Goal: Task Accomplishment & Management: Manage account settings

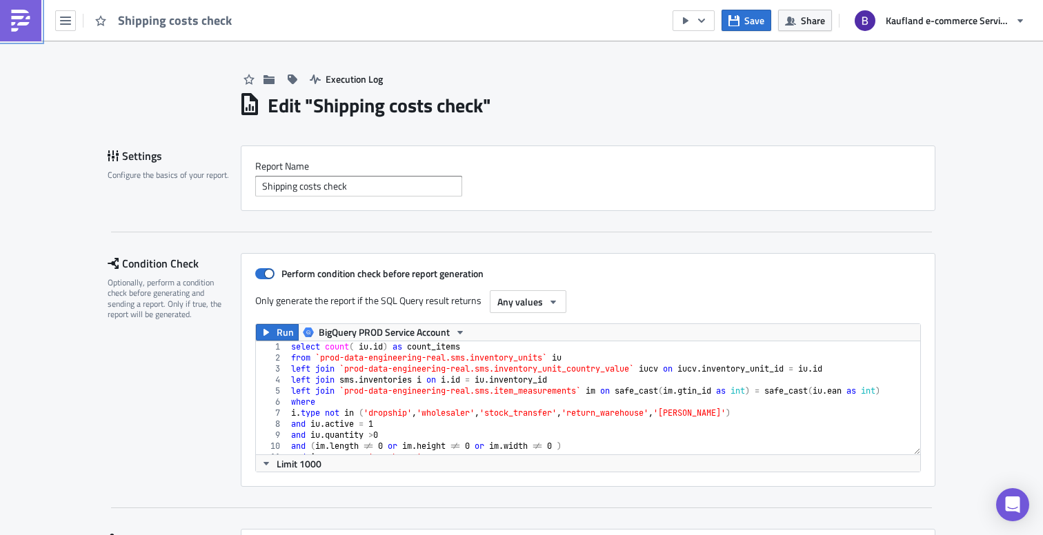
click at [21, 20] on img at bounding box center [21, 21] width 22 height 22
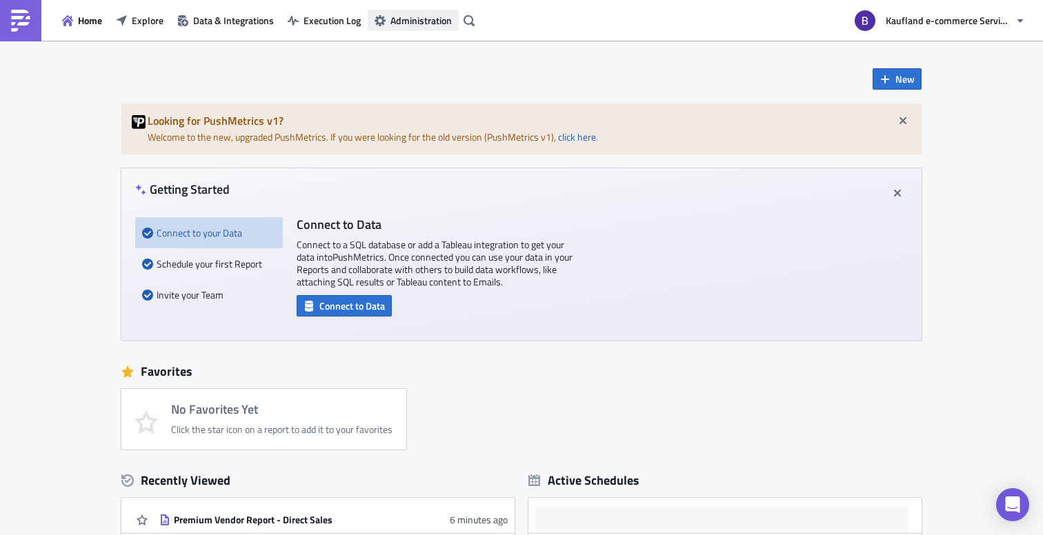
click at [415, 24] on span "Administration" at bounding box center [420, 20] width 61 height 14
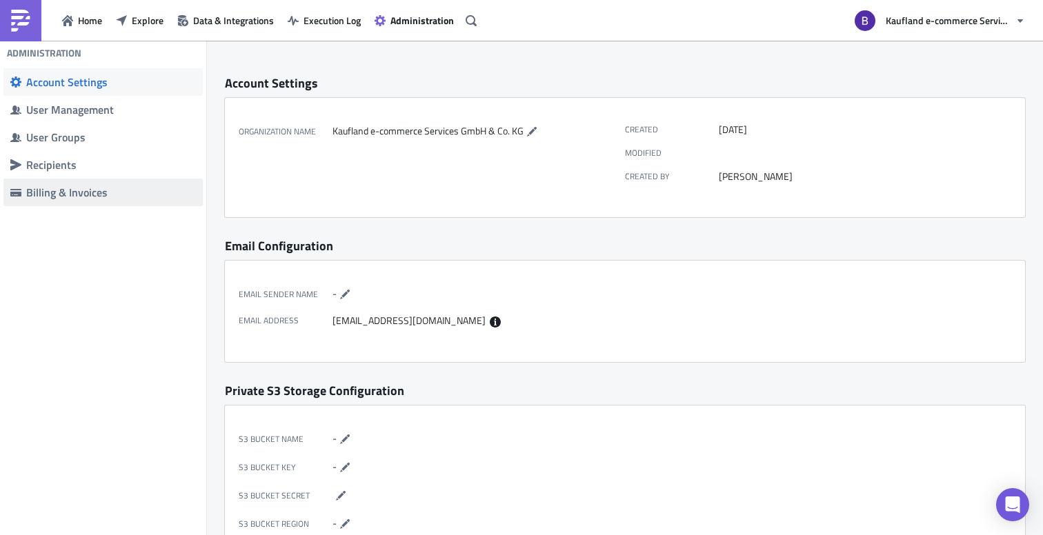
click at [96, 197] on div "Billing & Invoices" at bounding box center [111, 193] width 170 height 14
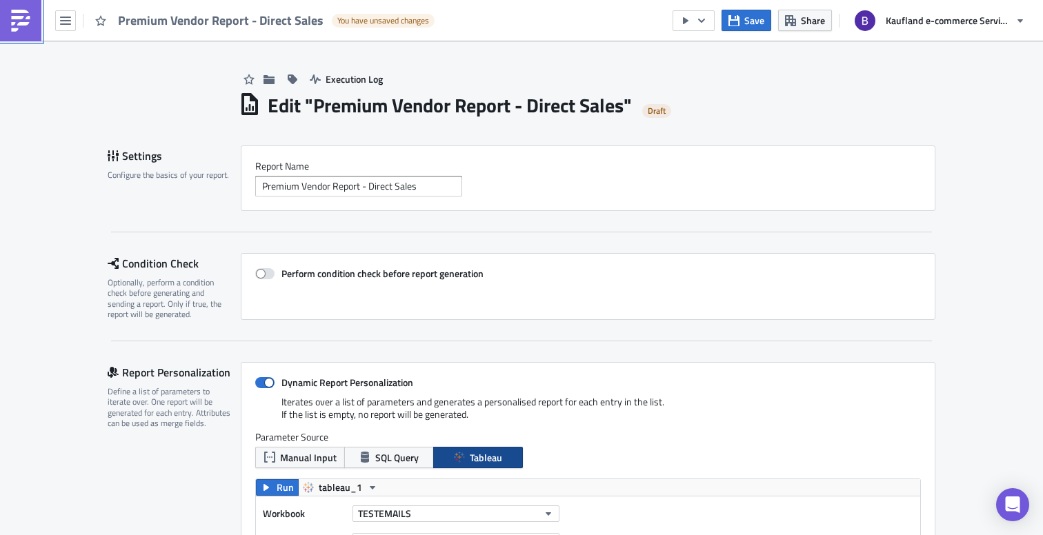
click at [28, 19] on img at bounding box center [21, 21] width 22 height 22
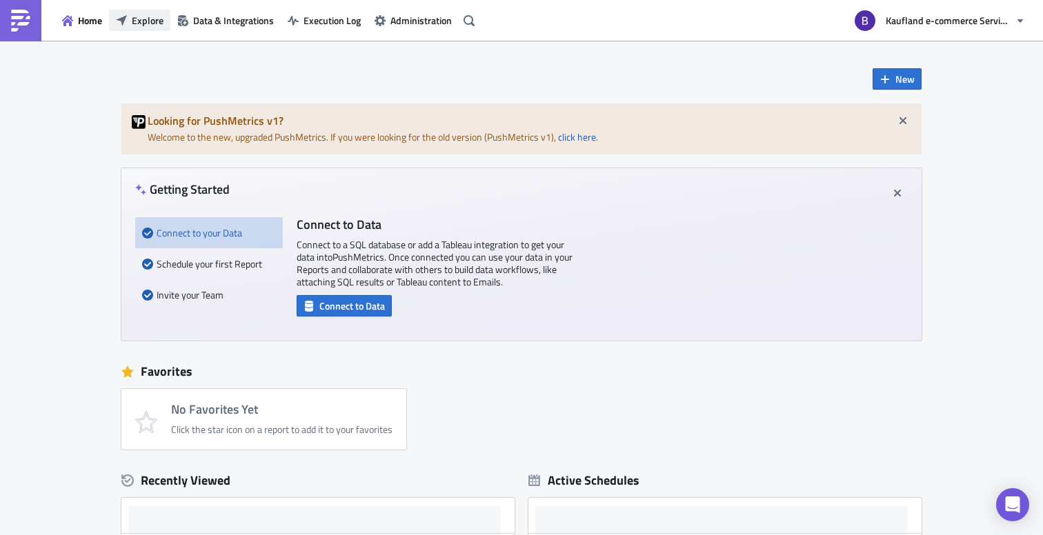
click at [159, 24] on span "Explore" at bounding box center [148, 20] width 32 height 14
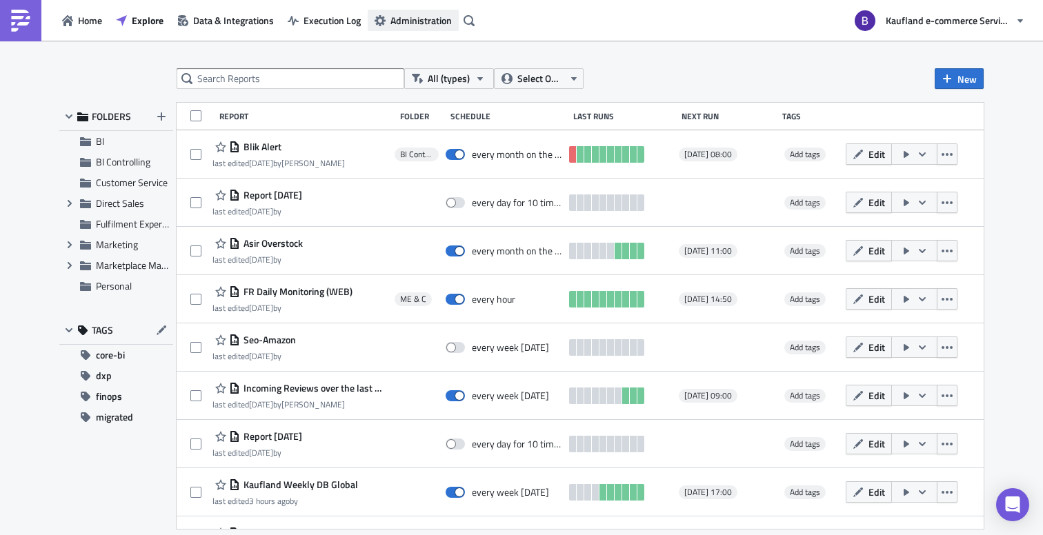
click at [430, 18] on span "Administration" at bounding box center [420, 20] width 61 height 14
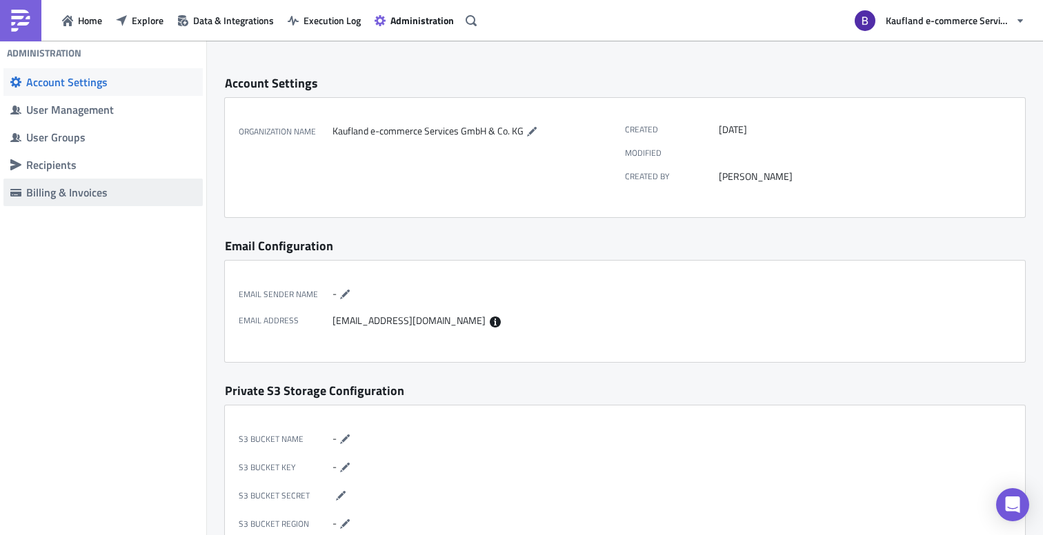
click at [158, 190] on div "Billing & Invoices" at bounding box center [111, 193] width 170 height 14
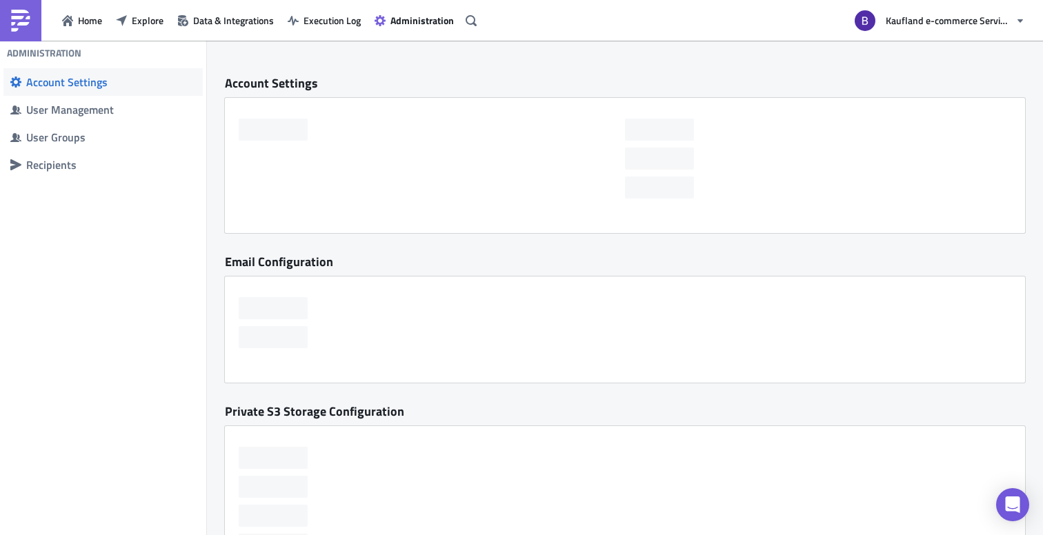
checkbox input "false"
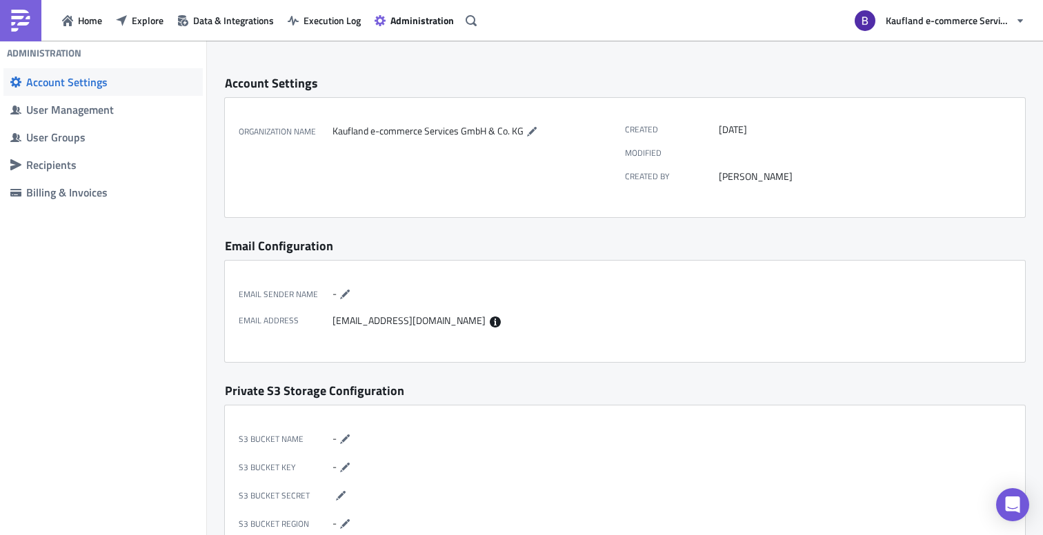
click at [19, 31] on img at bounding box center [21, 21] width 22 height 22
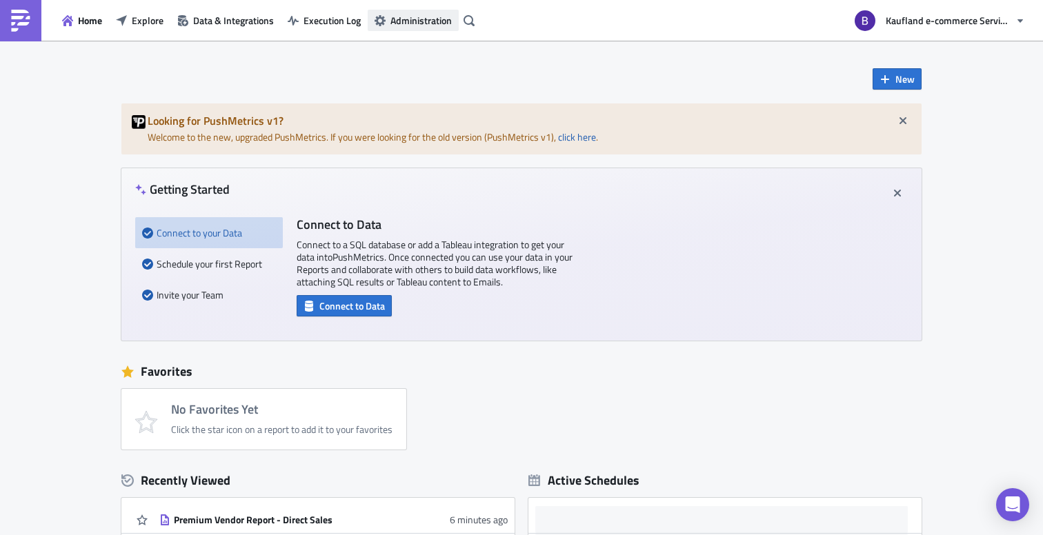
click at [425, 28] on button "Administration" at bounding box center [413, 20] width 91 height 21
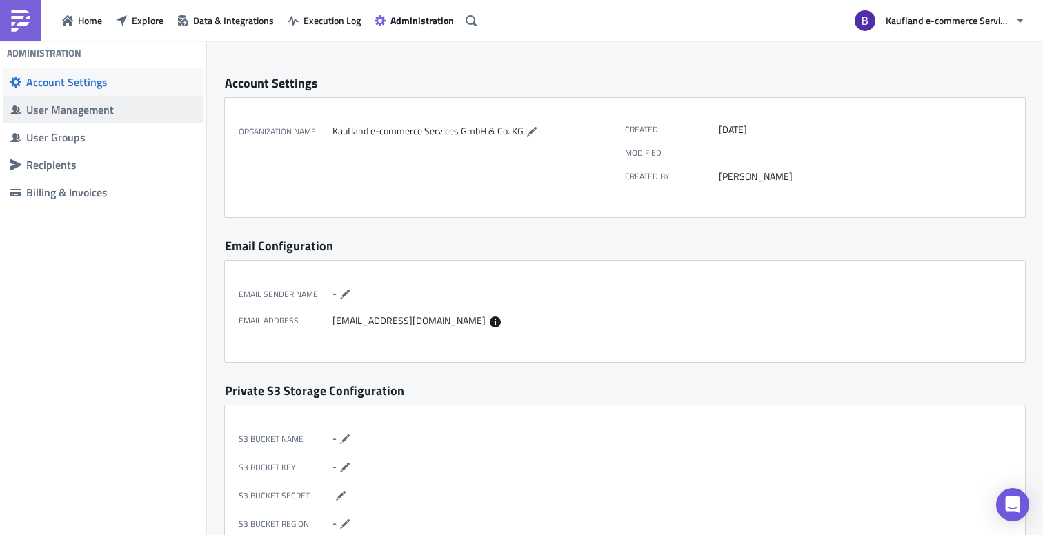
click at [157, 100] on span "User Management" at bounding box center [102, 110] width 199 height 28
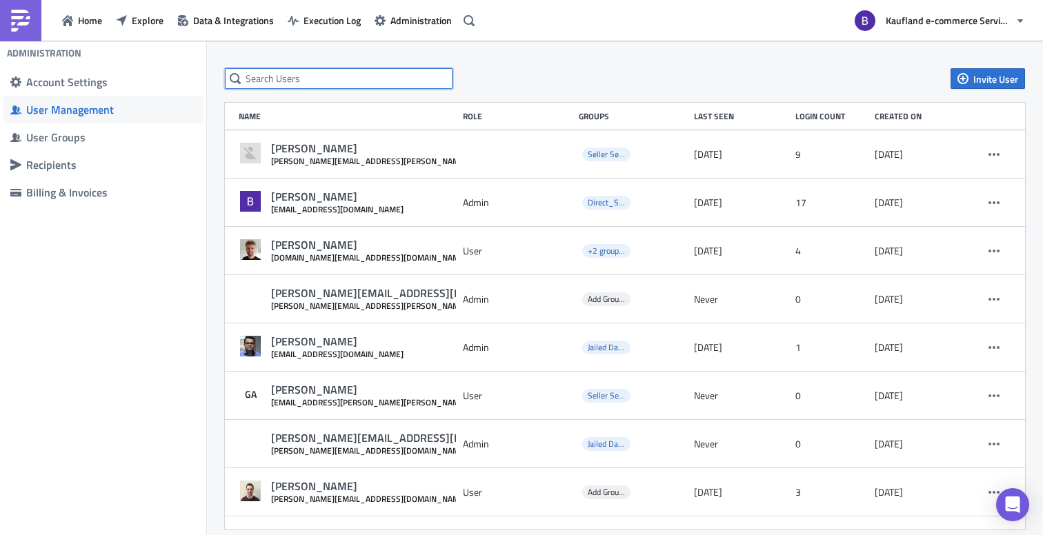
click at [317, 82] on input "text" at bounding box center [339, 78] width 228 height 21
type input "felipe"
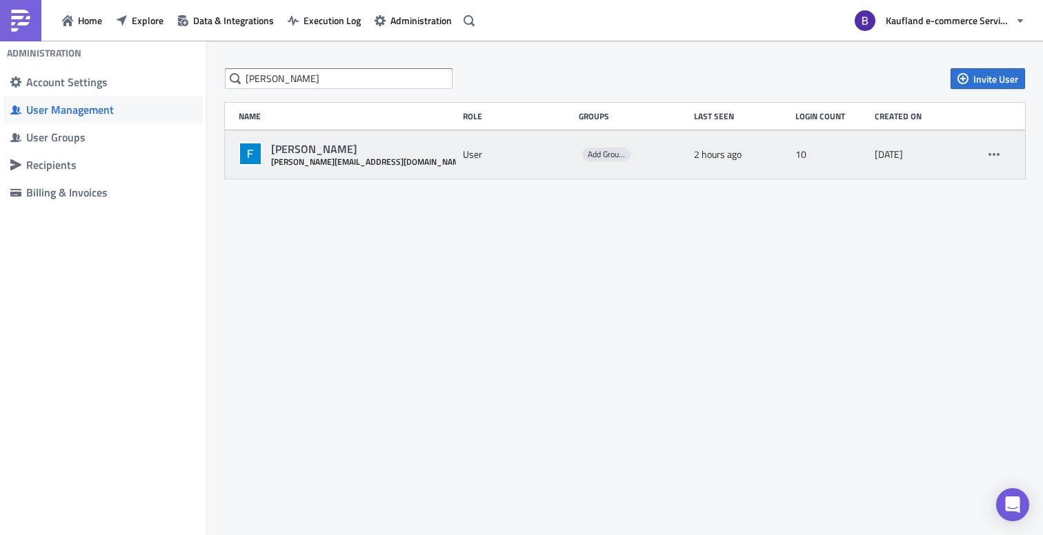
click at [468, 159] on div "User" at bounding box center [517, 154] width 109 height 25
click at [1001, 159] on button "button" at bounding box center [993, 154] width 21 height 21
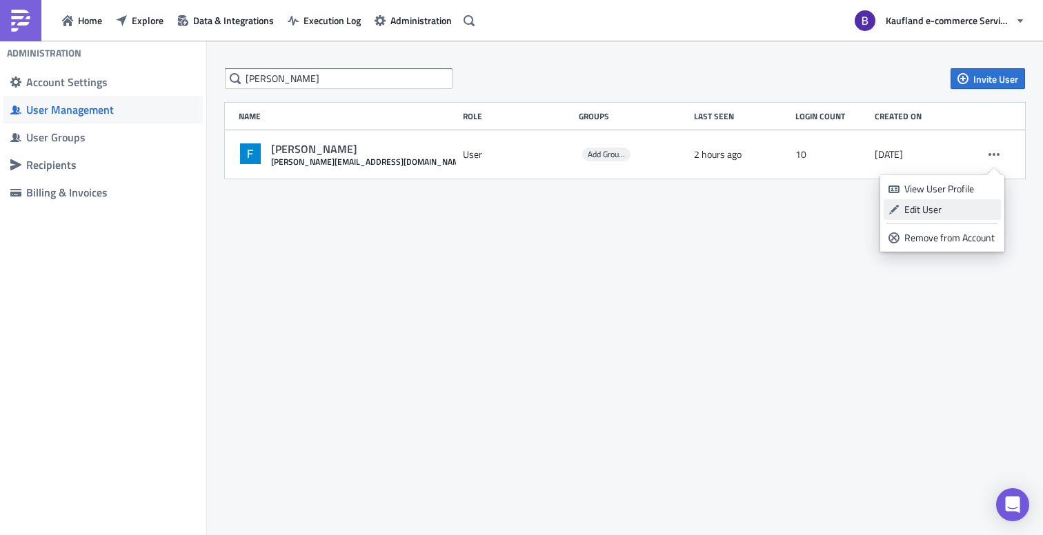
click at [914, 208] on div "Edit User" at bounding box center [950, 210] width 92 height 14
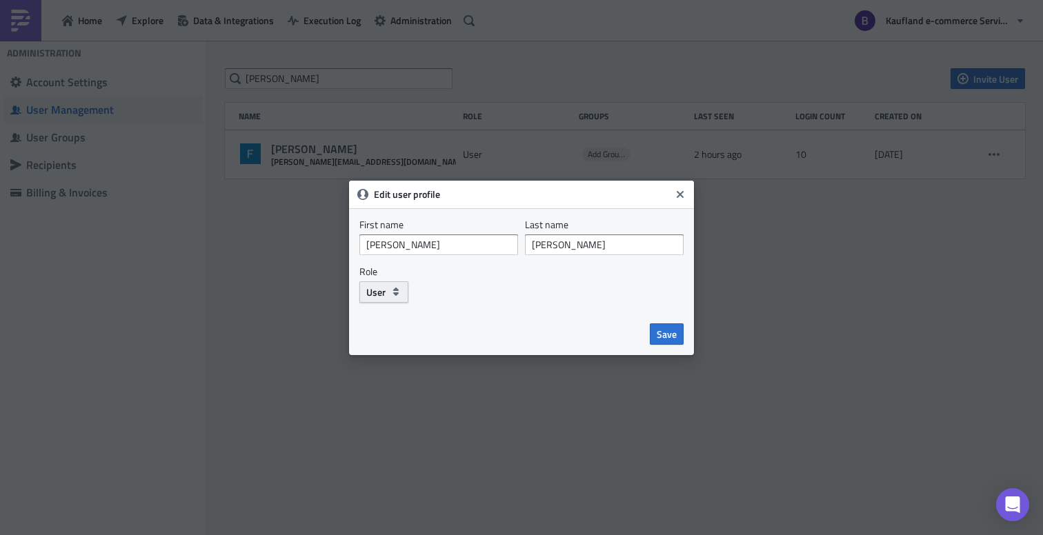
click at [387, 296] on button "User" at bounding box center [383, 291] width 49 height 21
click at [396, 317] on div "Admin" at bounding box center [425, 317] width 114 height 14
click at [671, 336] on span "Save" at bounding box center [667, 334] width 20 height 14
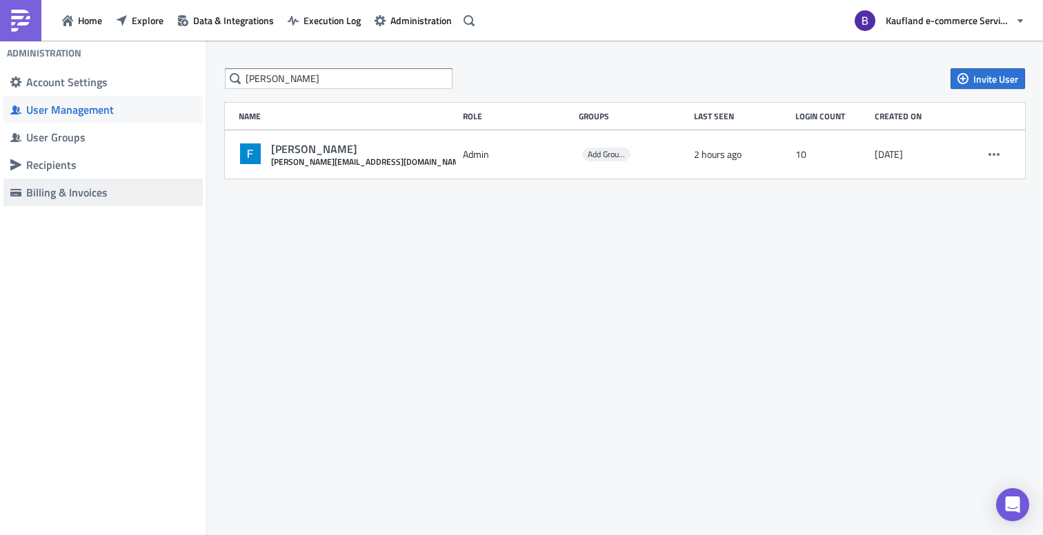
click at [104, 198] on div "Billing & Invoices" at bounding box center [111, 193] width 170 height 14
